Goal: Task Accomplishment & Management: Use online tool/utility

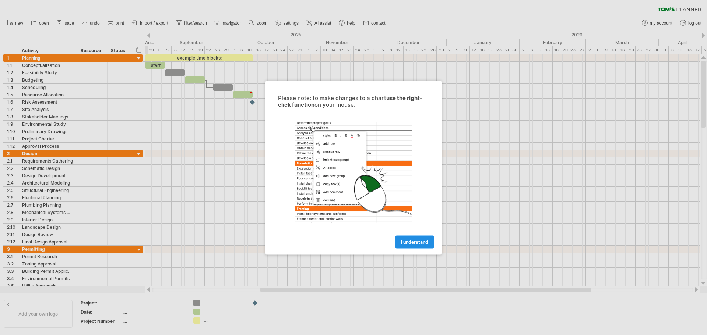
click at [427, 241] on span "I understand" at bounding box center [414, 242] width 27 height 6
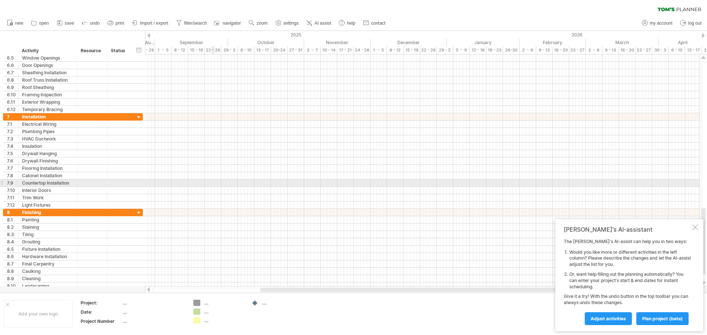
click at [211, 184] on div at bounding box center [422, 183] width 555 height 7
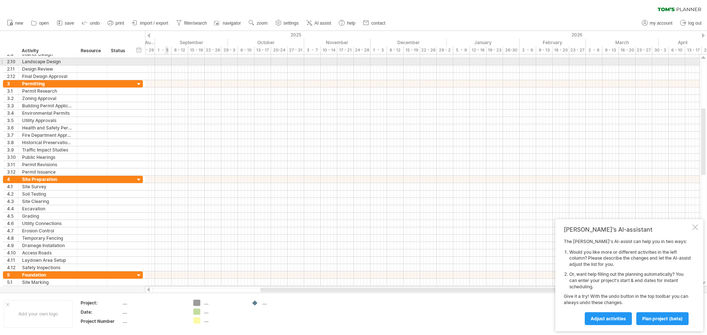
click at [166, 63] on div at bounding box center [422, 61] width 555 height 7
click at [167, 64] on div at bounding box center [422, 61] width 555 height 7
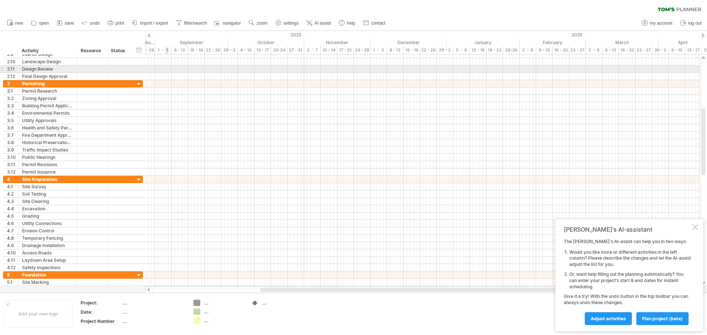
click at [168, 72] on div at bounding box center [422, 69] width 555 height 7
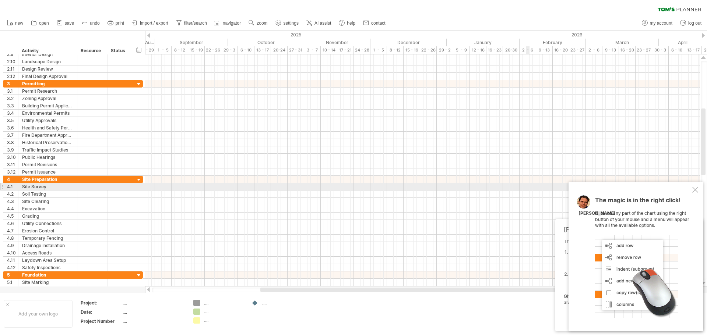
drag, startPoint x: 696, startPoint y: 187, endPoint x: 598, endPoint y: 190, distance: 97.6
click at [696, 188] on div at bounding box center [695, 190] width 6 height 6
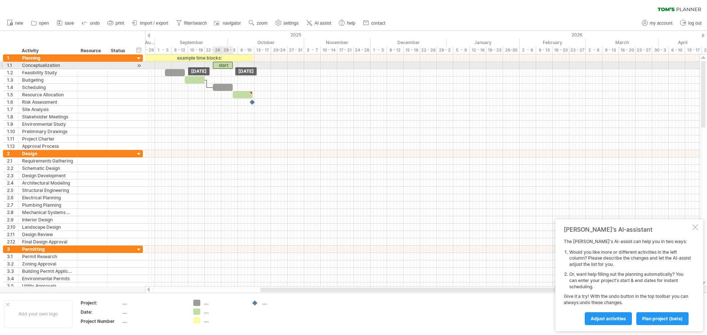
drag, startPoint x: 160, startPoint y: 65, endPoint x: 228, endPoint y: 66, distance: 67.8
click at [228, 66] on div "start" at bounding box center [223, 65] width 20 height 7
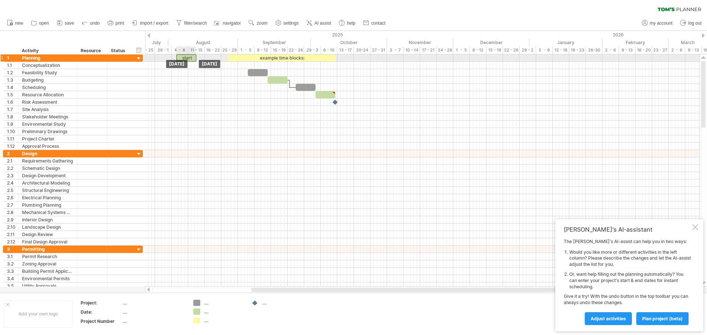
drag, startPoint x: 220, startPoint y: 63, endPoint x: 183, endPoint y: 59, distance: 37.4
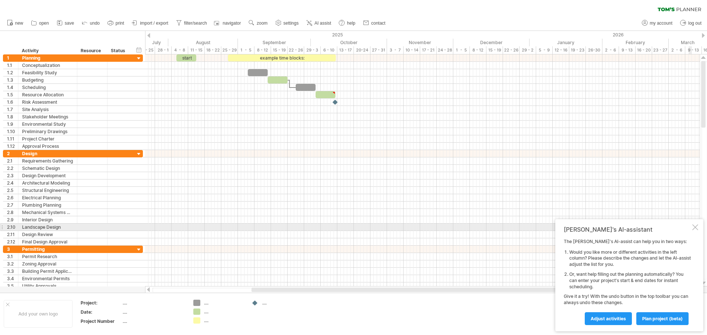
click at [695, 228] on div at bounding box center [695, 228] width 6 height 6
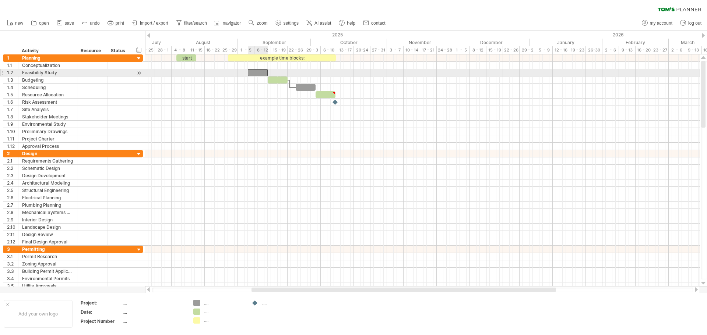
click at [257, 71] on div at bounding box center [258, 72] width 20 height 7
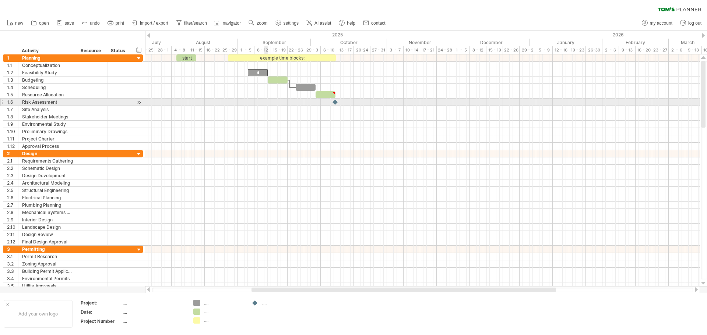
click at [267, 102] on div at bounding box center [422, 102] width 555 height 7
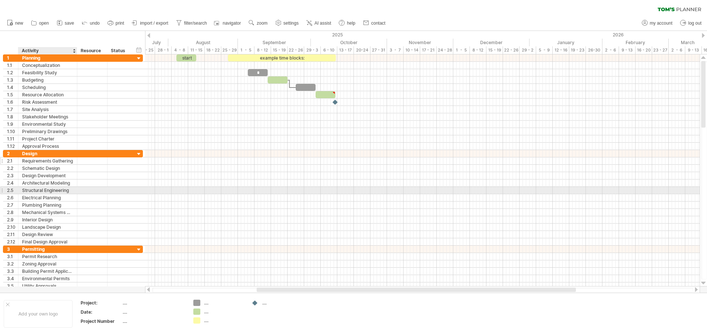
drag, startPoint x: 7, startPoint y: 52, endPoint x: 65, endPoint y: 163, distance: 125.2
click at [75, 179] on div "Trying to reach [DOMAIN_NAME] Connected again... 0% clear filter new 1" at bounding box center [353, 167] width 707 height 335
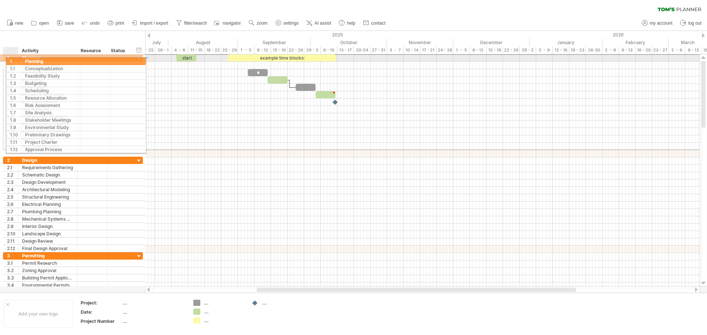
drag, startPoint x: 5, startPoint y: 59, endPoint x: 13, endPoint y: 60, distance: 7.9
click at [13, 60] on div "1" at bounding box center [10, 58] width 15 height 7
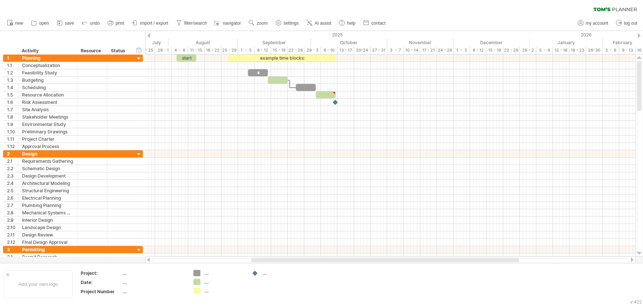
click at [433, 14] on div "clear filter reapply filter" at bounding box center [321, 7] width 643 height 15
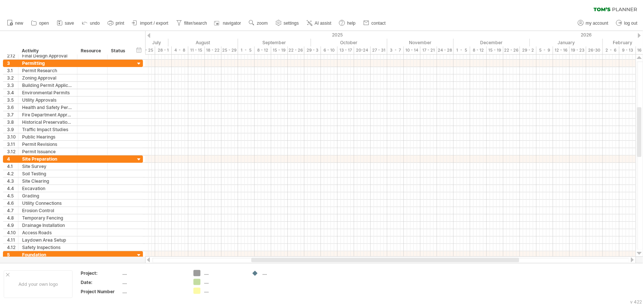
click at [451, 18] on div "new" at bounding box center [321, 22] width 643 height 15
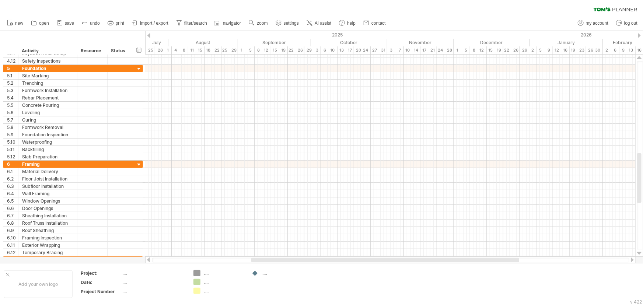
drag, startPoint x: 440, startPoint y: 18, endPoint x: 205, endPoint y: 93, distance: 247.0
click at [440, 18] on div "new" at bounding box center [321, 22] width 643 height 15
